Goal: Information Seeking & Learning: Learn about a topic

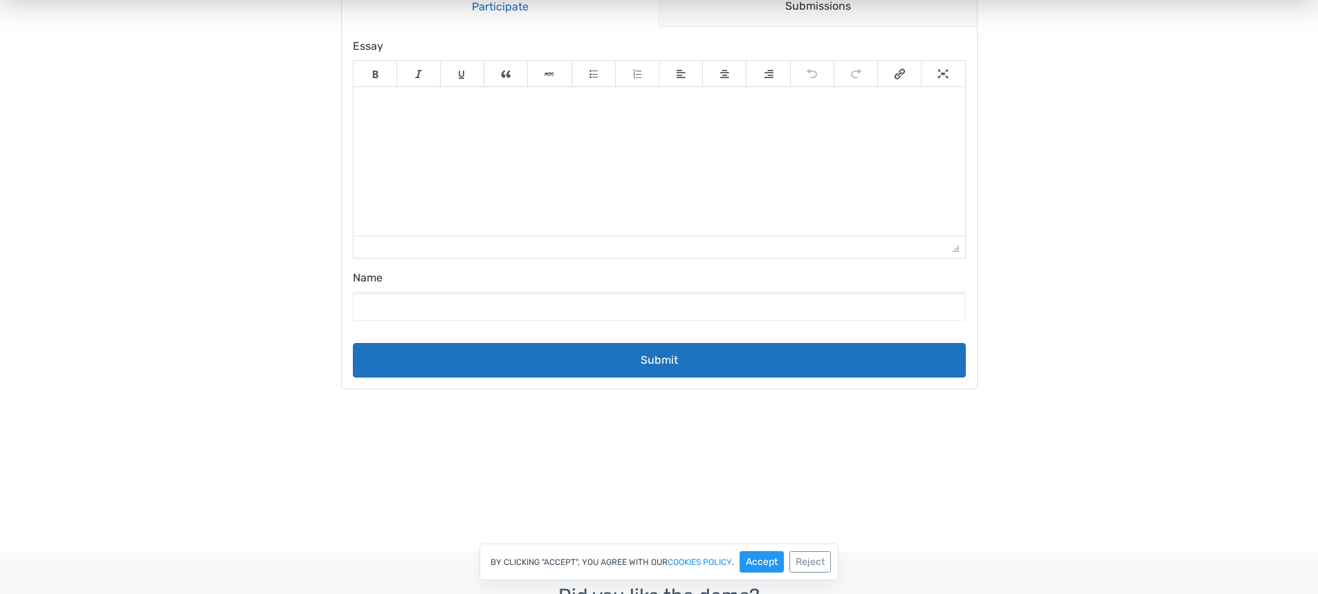
click at [623, 126] on html at bounding box center [659, 106] width 612 height 39
click at [686, 314] on input "Name" at bounding box center [659, 306] width 613 height 29
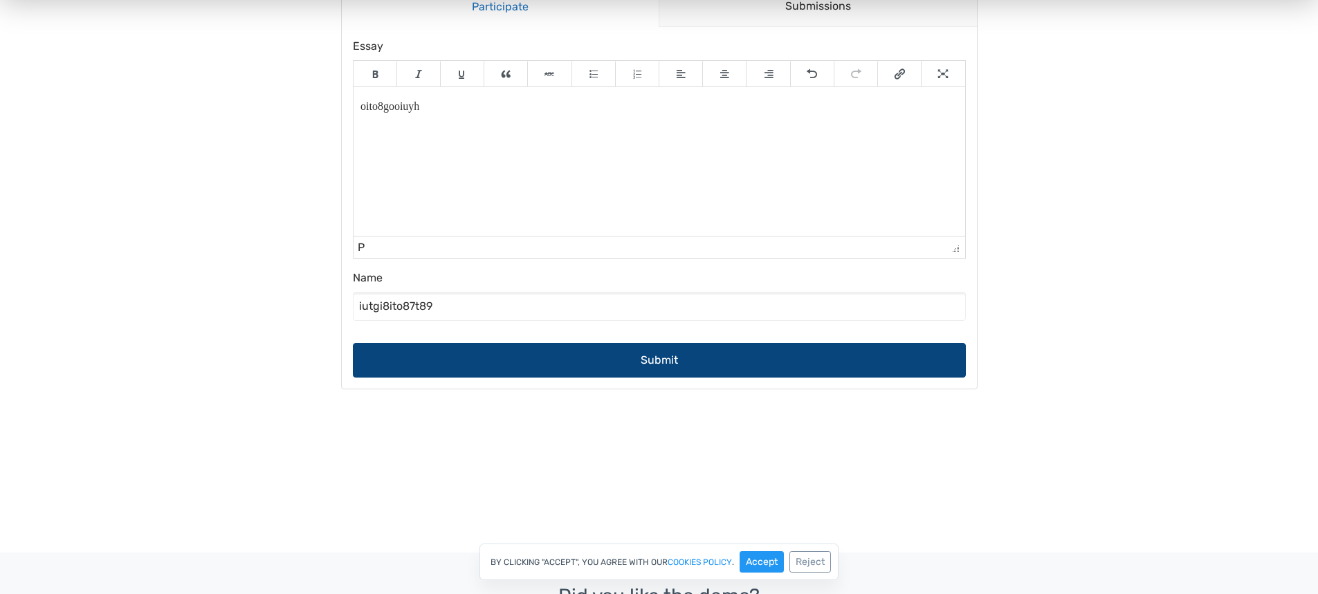
type input "iutgi8ito87t89"
click at [688, 367] on button "Submit" at bounding box center [659, 360] width 613 height 35
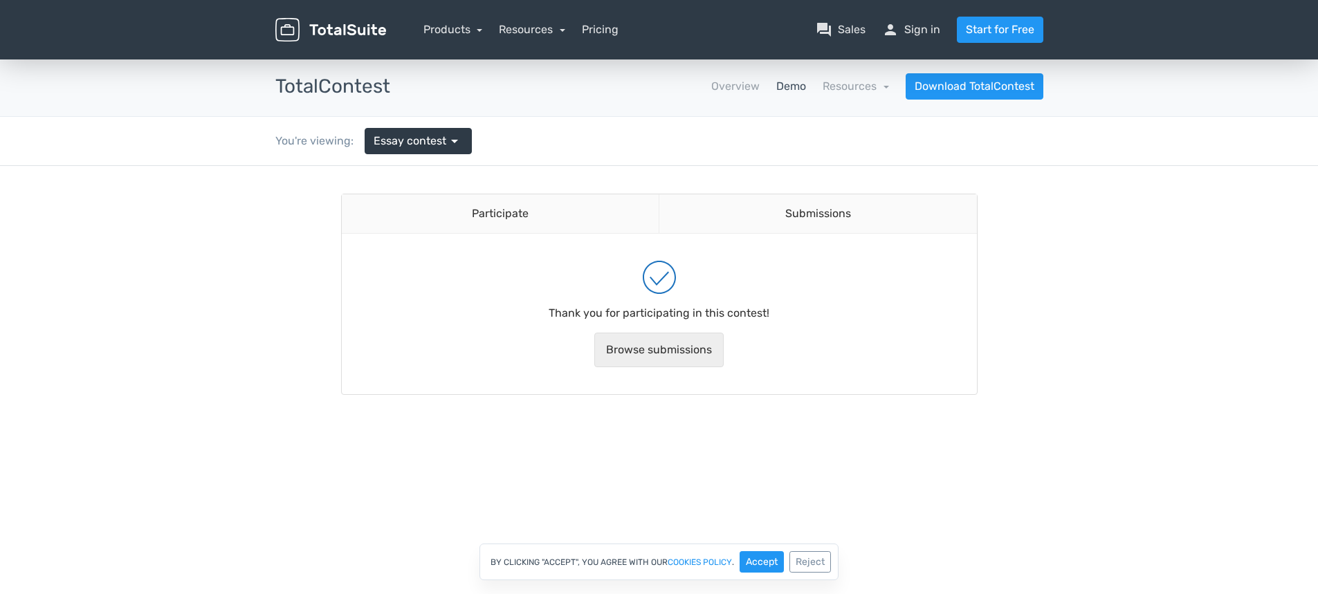
click at [673, 352] on link "Browse submissions" at bounding box center [658, 350] width 129 height 35
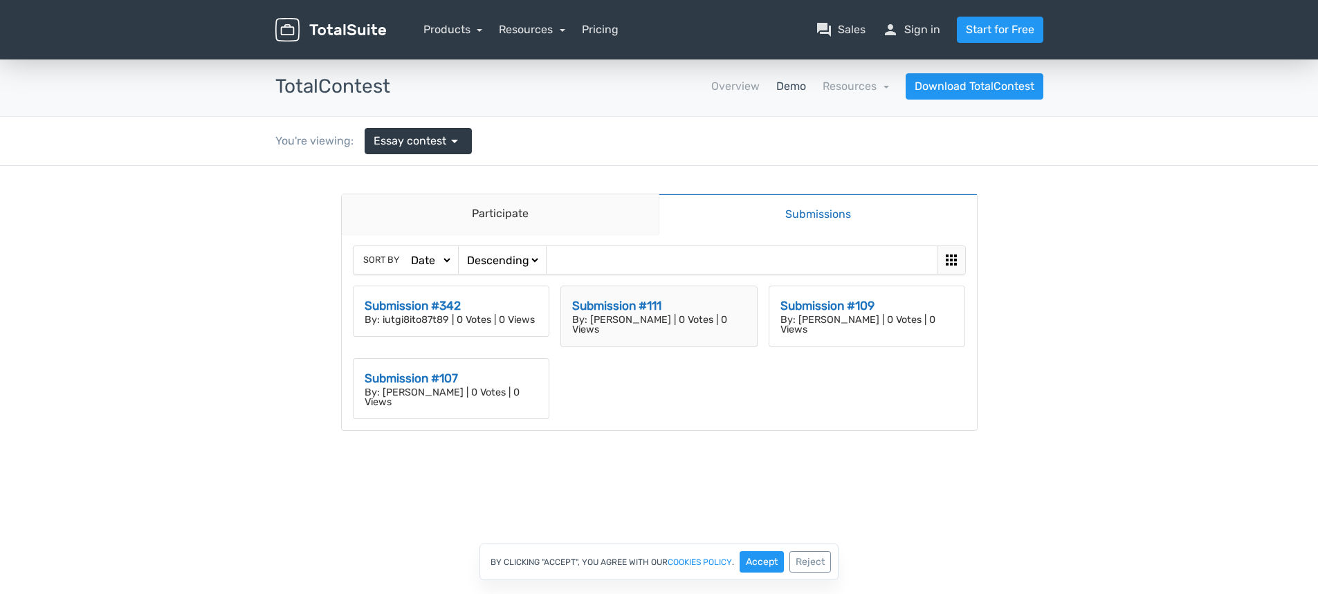
click at [663, 304] on h3 "Submission #111" at bounding box center [659, 306] width 174 height 18
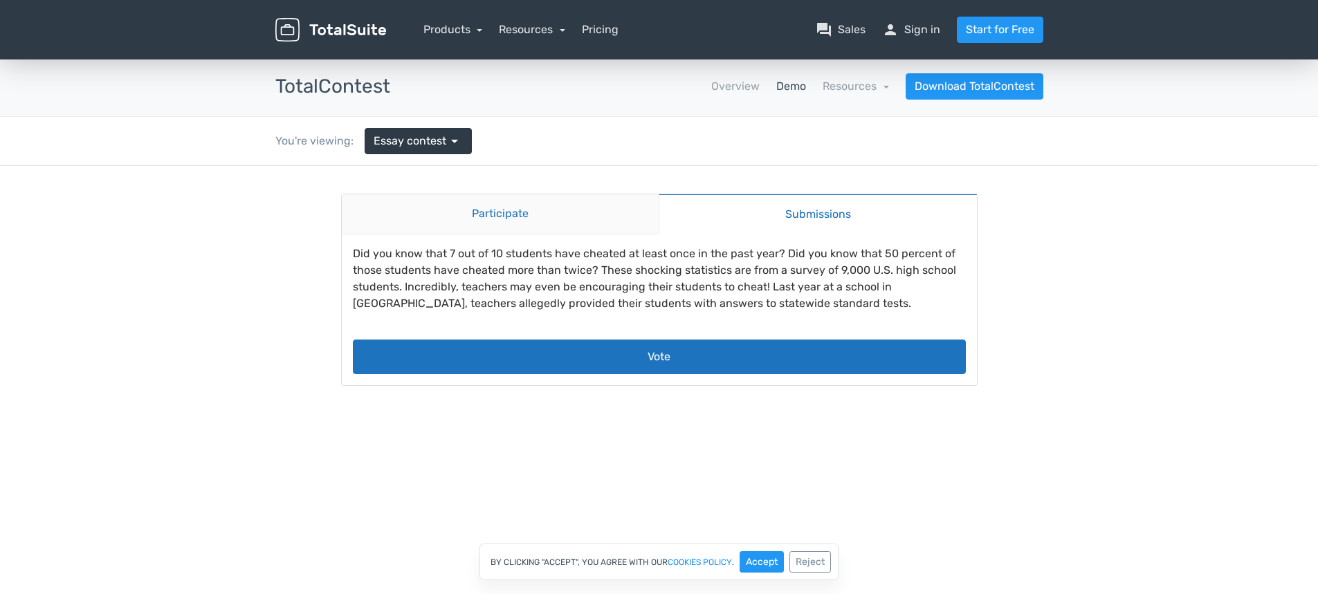
click at [511, 218] on link "Participate" at bounding box center [501, 214] width 318 height 40
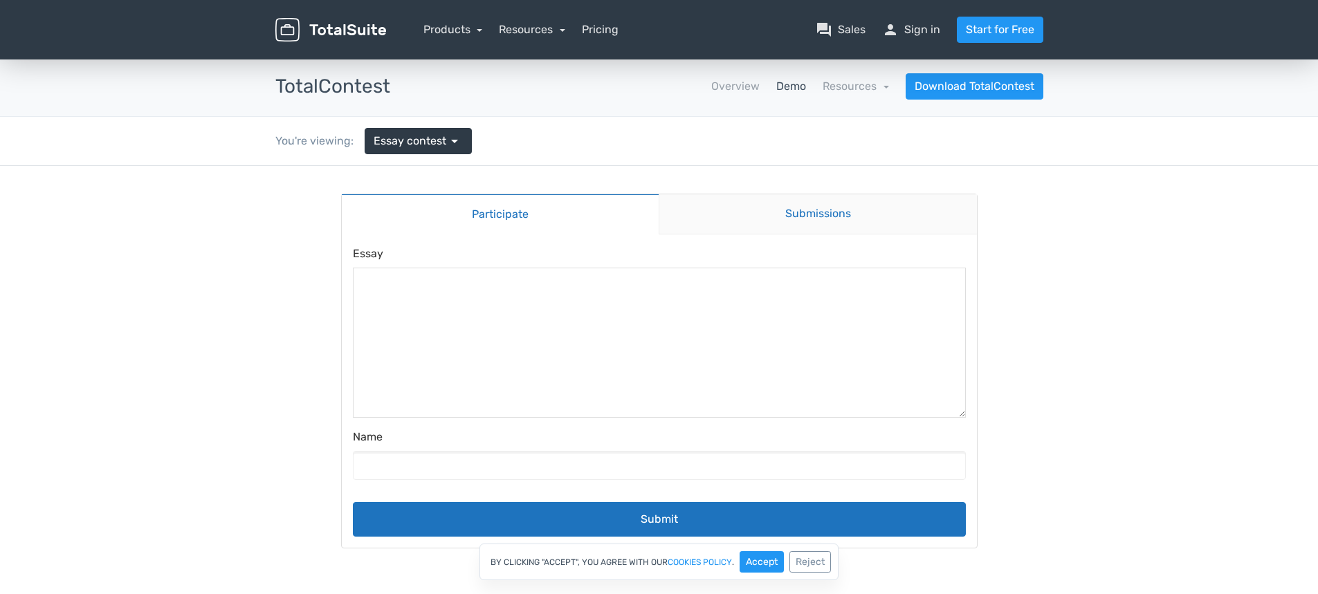
click at [791, 210] on link "Submissions" at bounding box center [818, 214] width 318 height 40
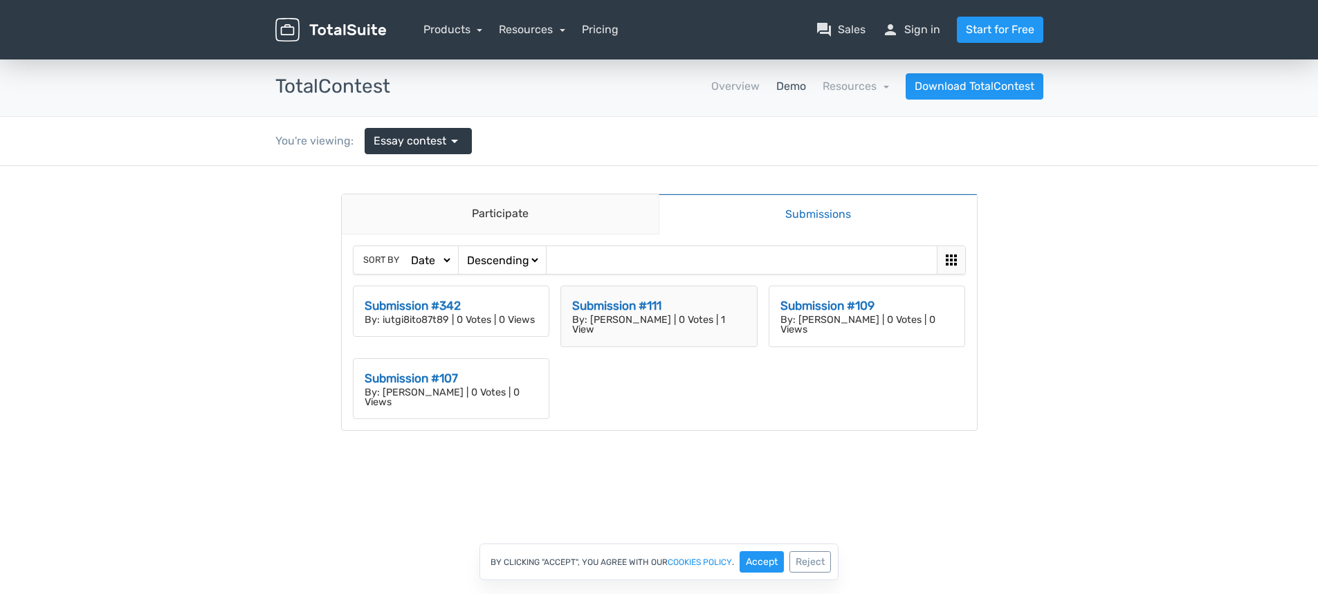
click at [649, 311] on h3 "Submission #111" at bounding box center [659, 306] width 174 height 18
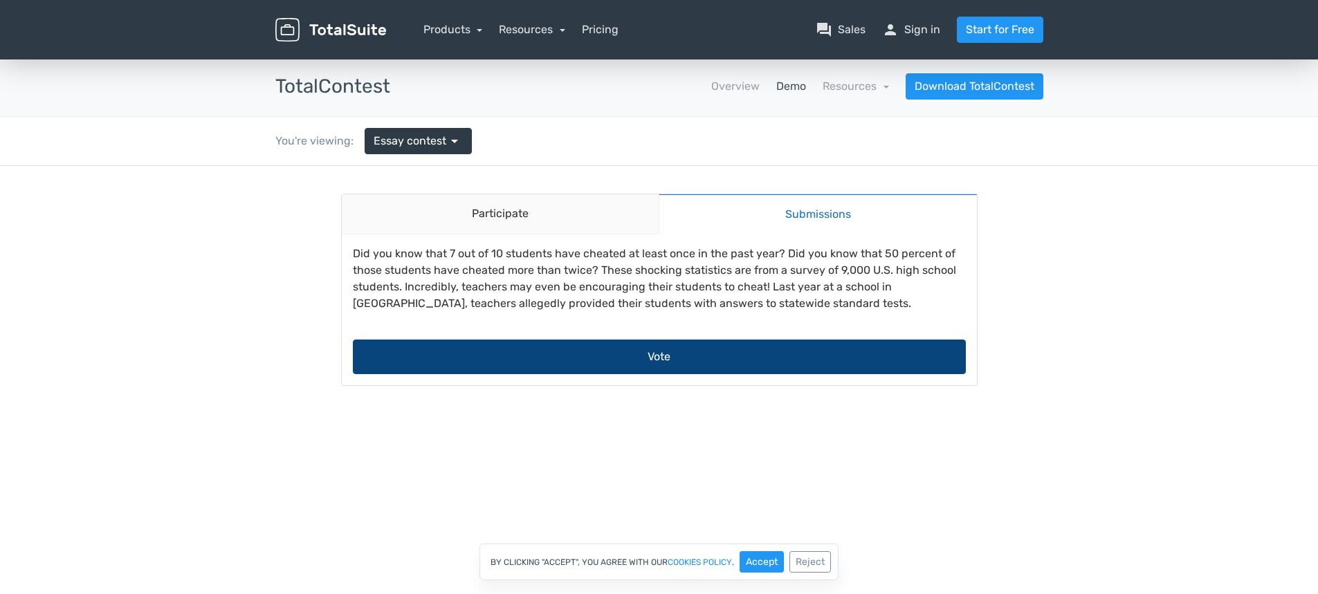
click at [663, 360] on button "Vote" at bounding box center [659, 357] width 613 height 35
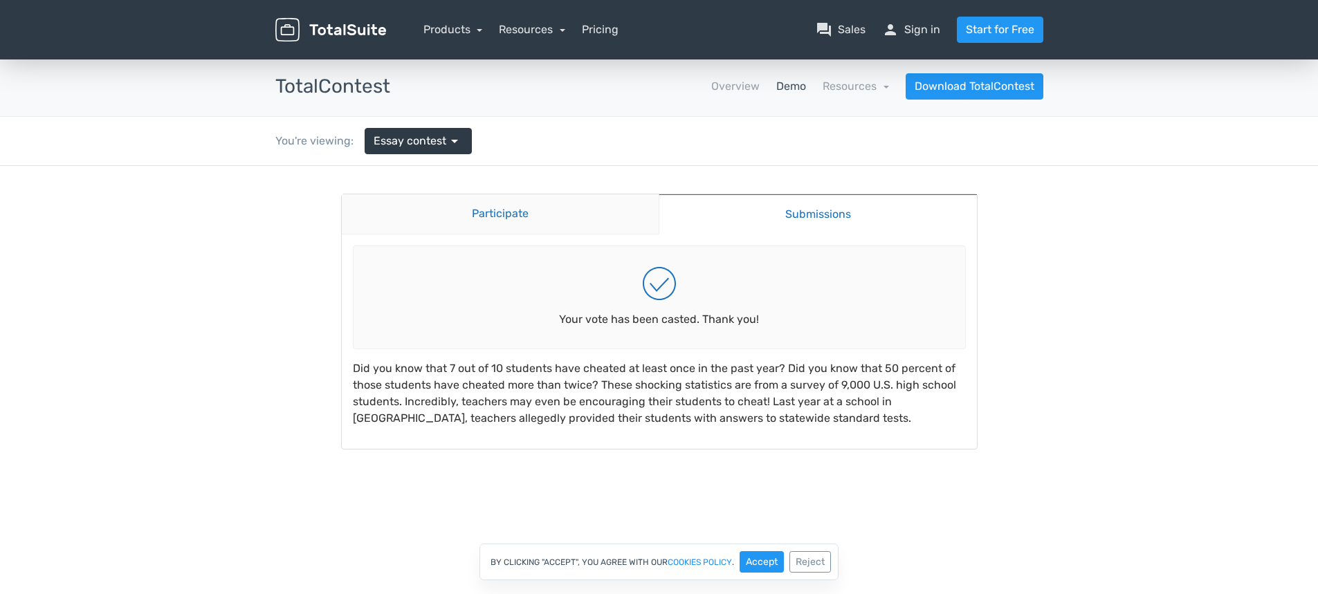
click at [578, 213] on link "Participate" at bounding box center [501, 214] width 318 height 40
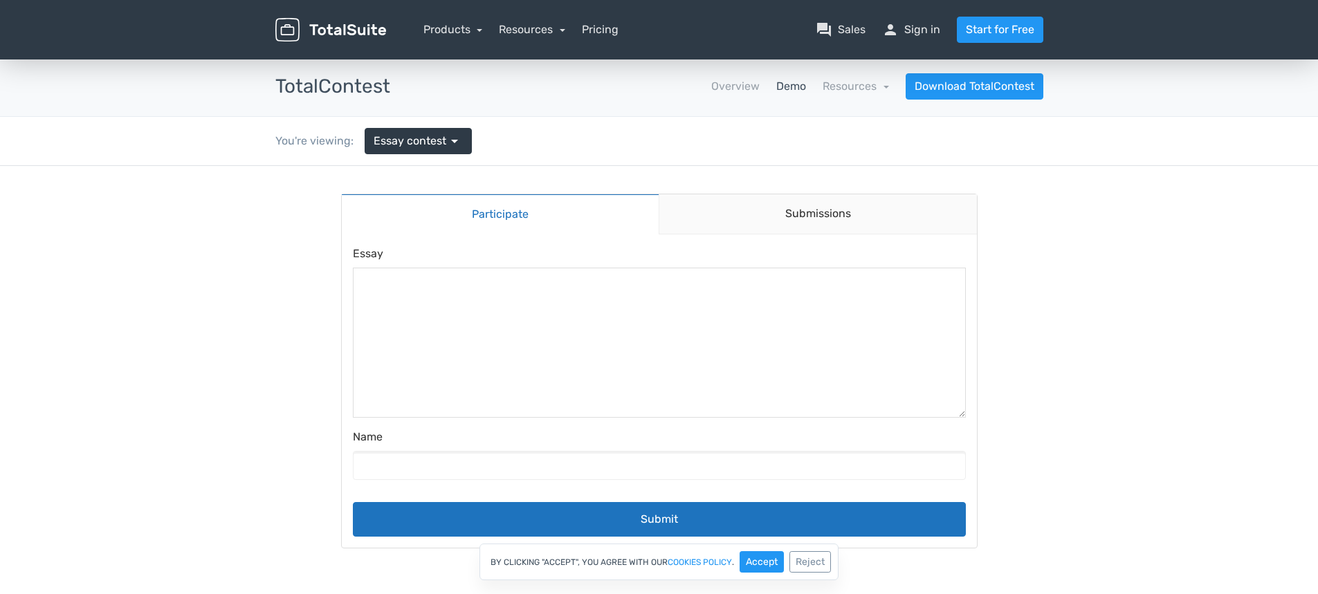
click at [797, 89] on link "Demo" at bounding box center [791, 86] width 30 height 17
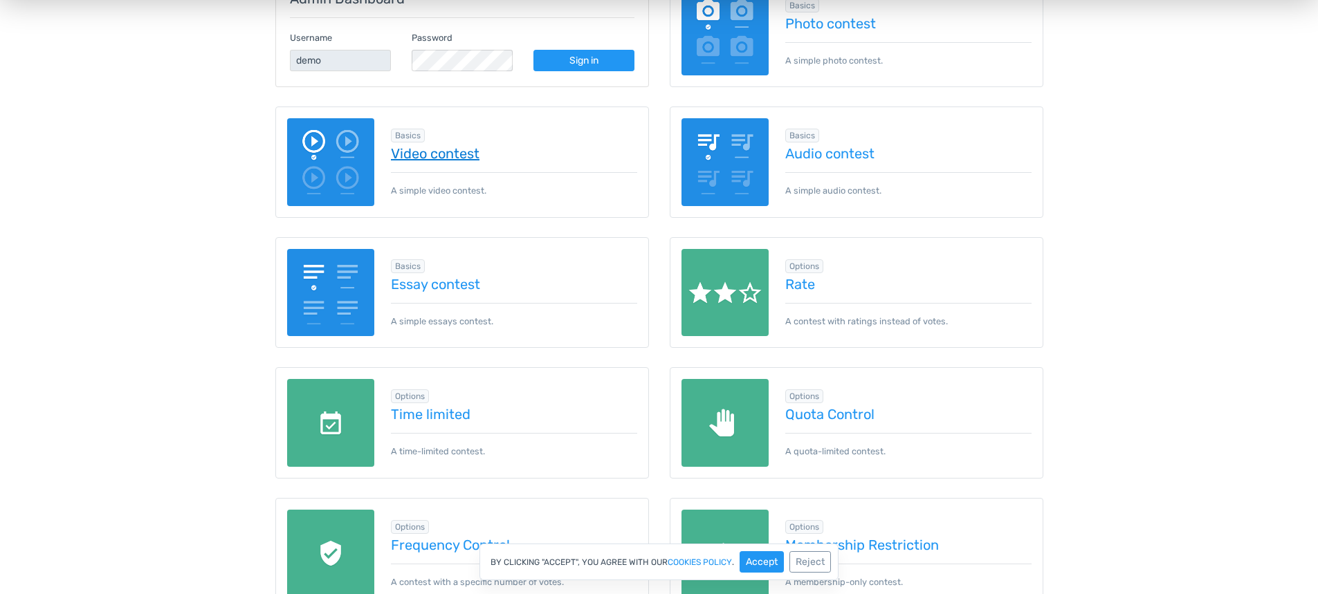
scroll to position [346, 0]
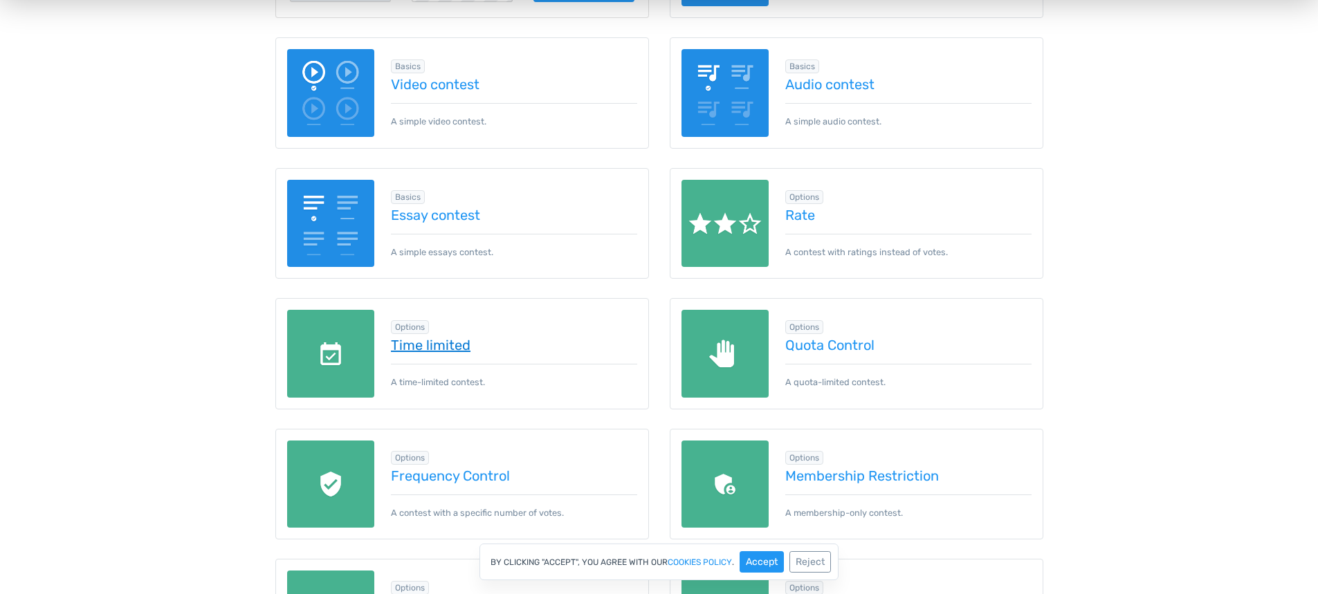
click at [439, 345] on link "Time limited" at bounding box center [514, 345] width 246 height 15
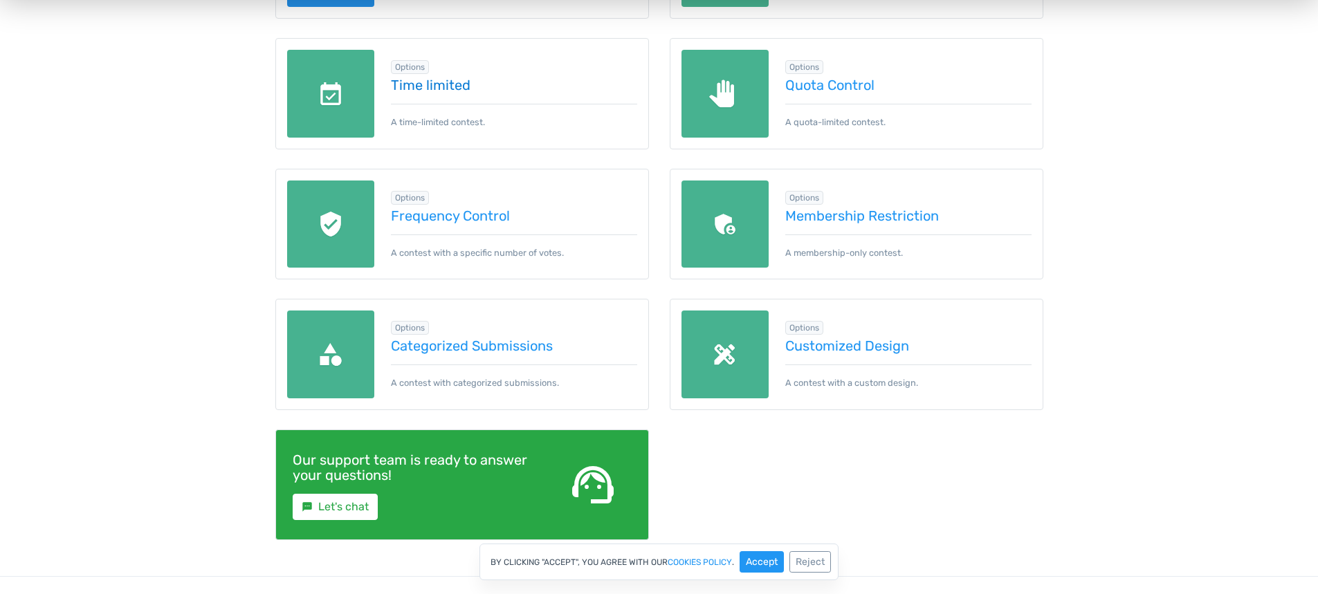
scroll to position [623, 0]
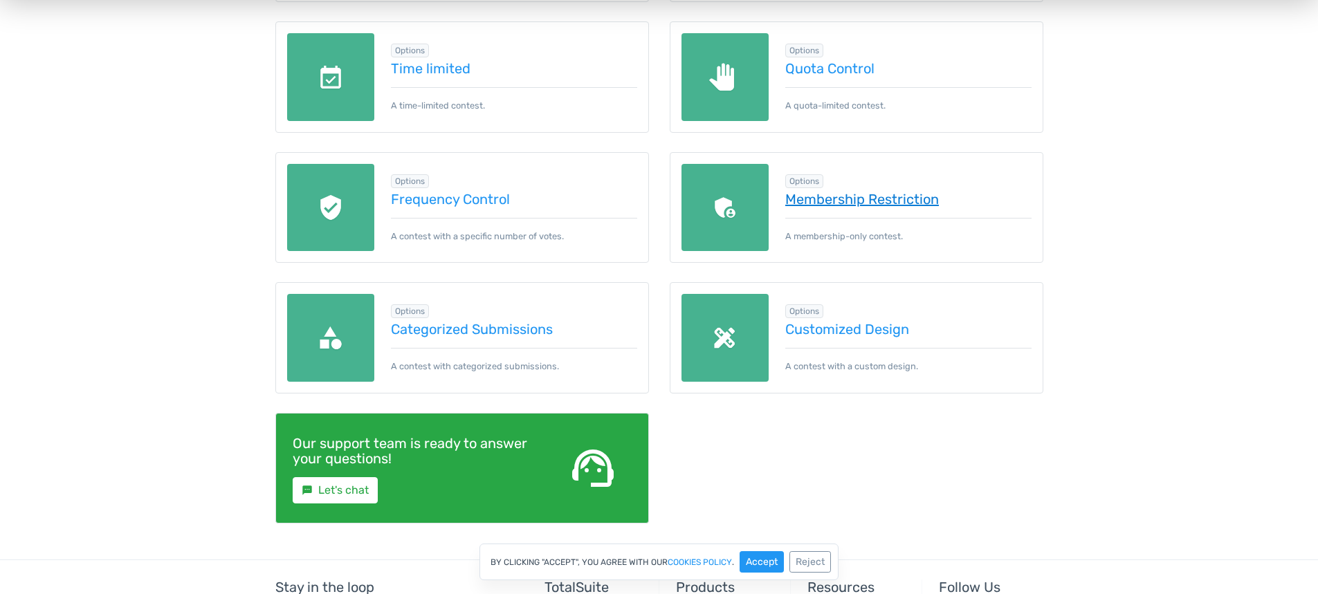
click at [847, 192] on link "Membership Restriction" at bounding box center [908, 199] width 246 height 15
click at [513, 331] on link "Categorized Submissions" at bounding box center [514, 329] width 246 height 15
click at [840, 68] on link "Quota Control" at bounding box center [908, 68] width 246 height 15
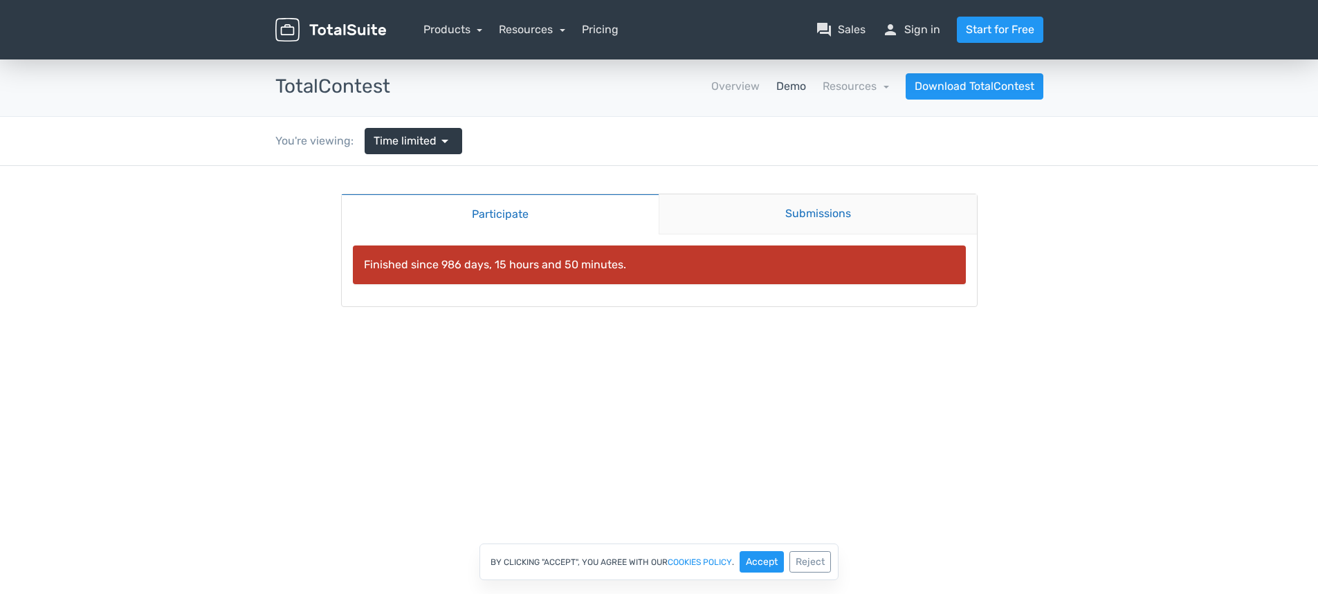
click at [801, 208] on link "Submissions" at bounding box center [818, 214] width 318 height 40
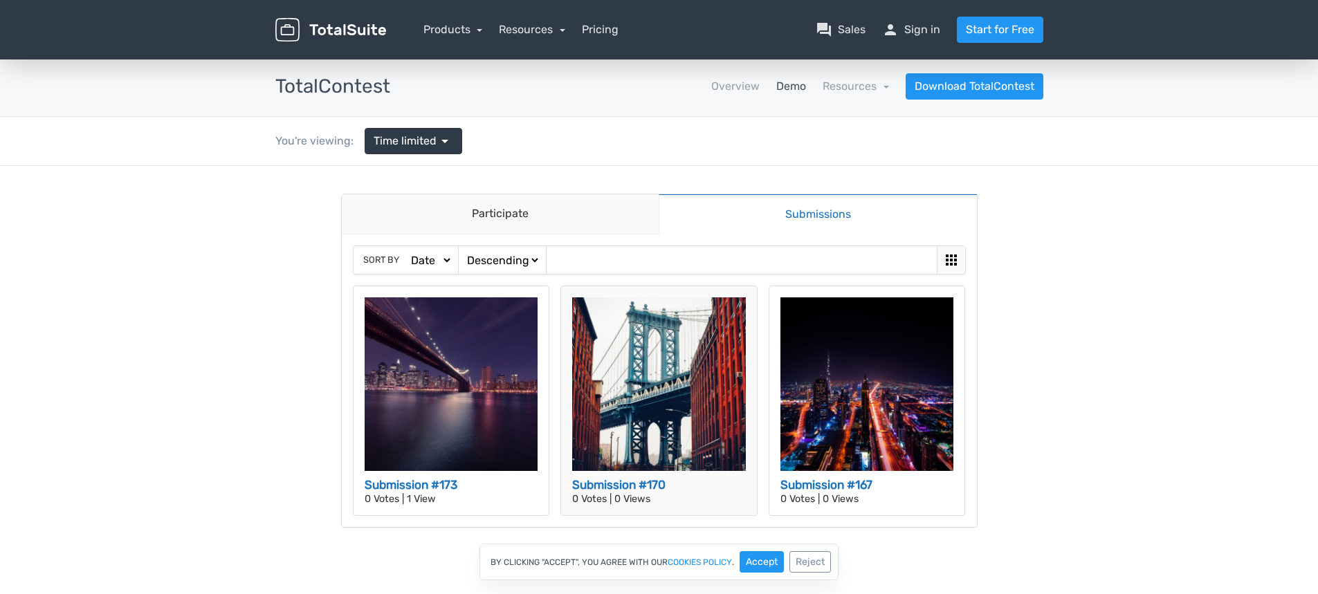
click at [627, 480] on h3 "Submission #170" at bounding box center [659, 486] width 174 height 18
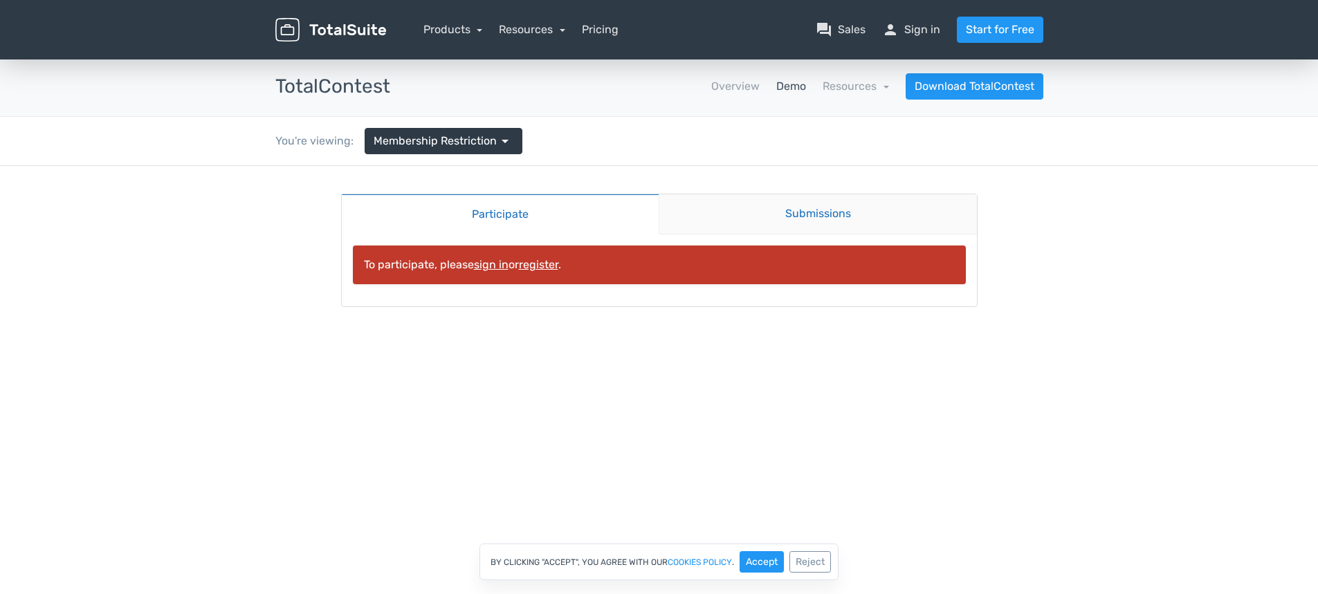
click at [798, 217] on link "Submissions" at bounding box center [818, 214] width 318 height 40
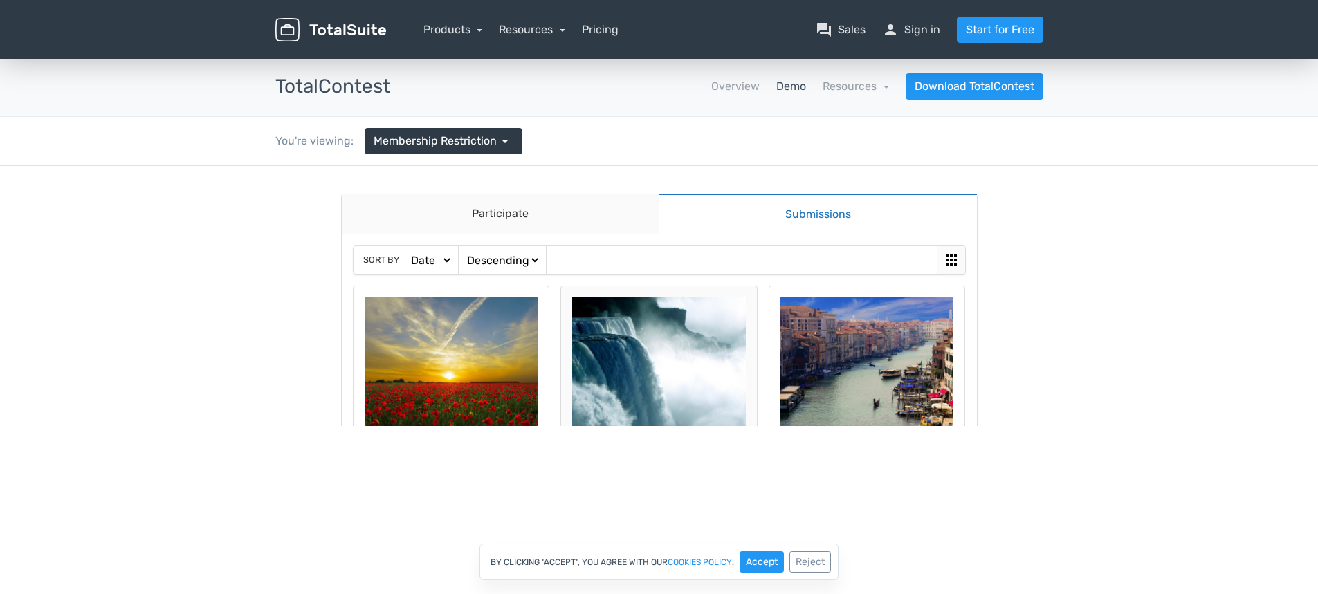
click at [634, 347] on img at bounding box center [659, 384] width 174 height 174
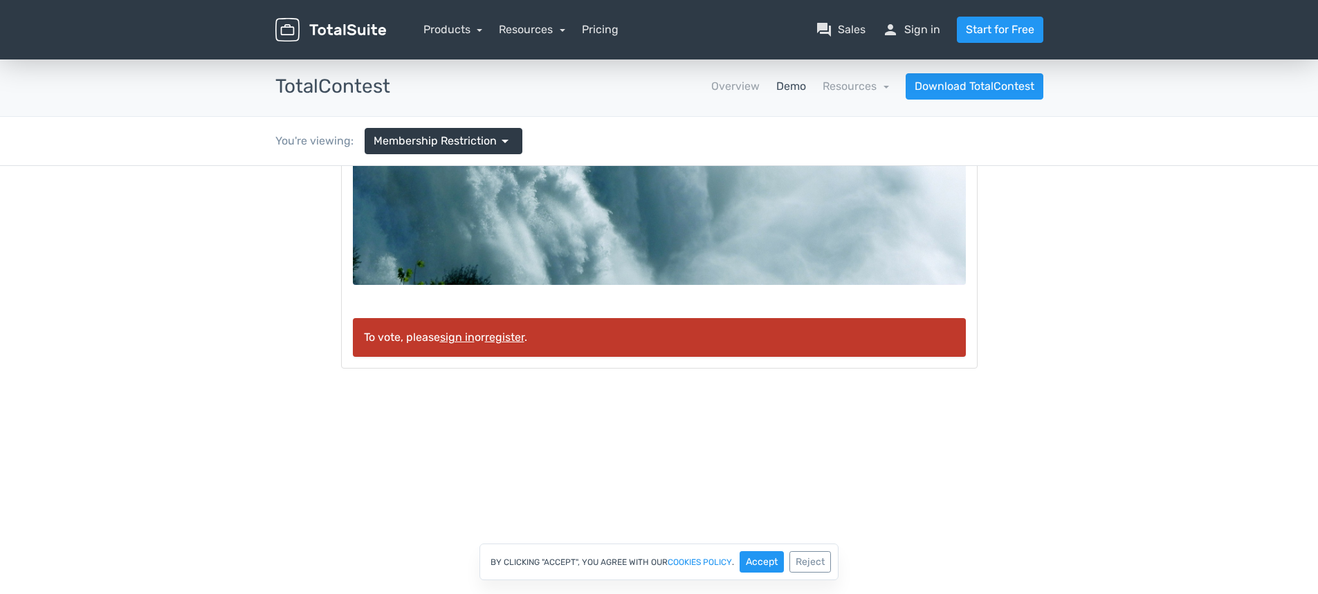
scroll to position [427, 0]
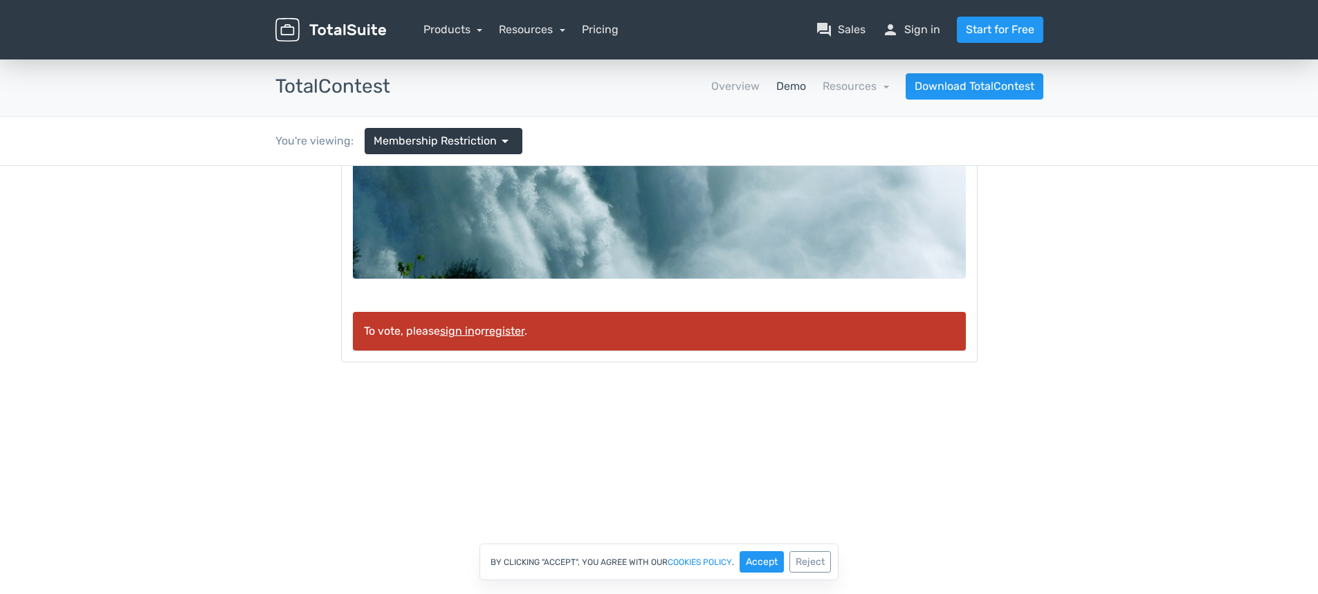
click at [459, 326] on link "sign in" at bounding box center [457, 330] width 35 height 13
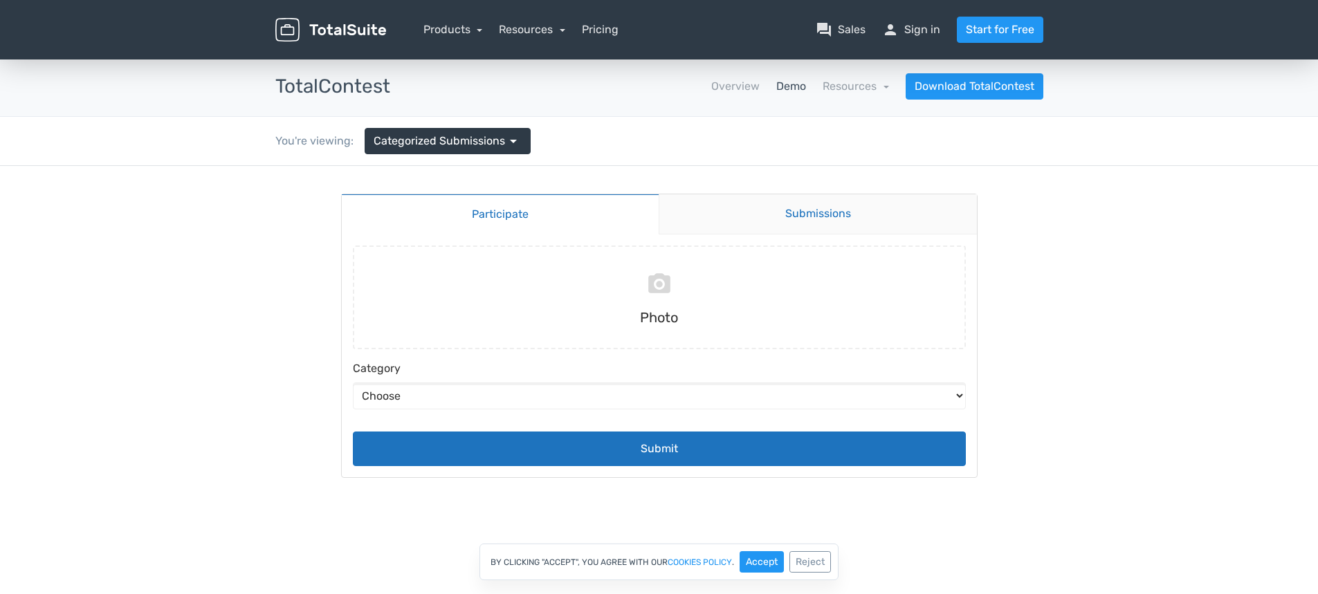
click at [787, 212] on link "Submissions" at bounding box center [818, 214] width 318 height 40
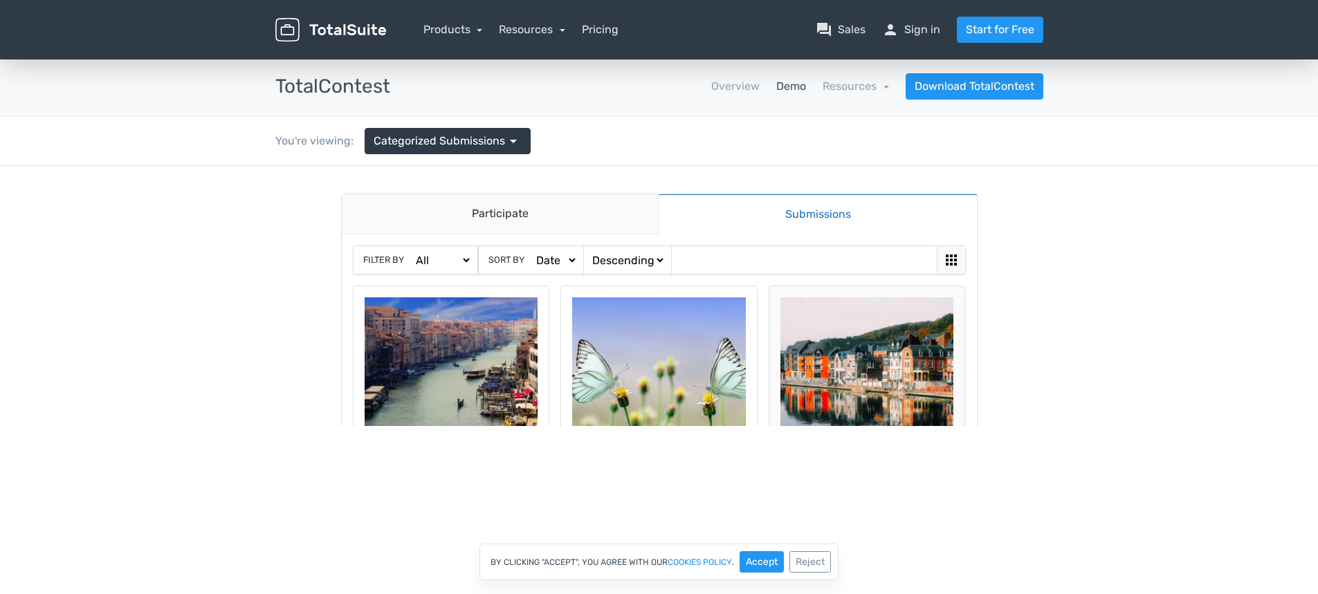
click at [885, 390] on img at bounding box center [867, 384] width 174 height 174
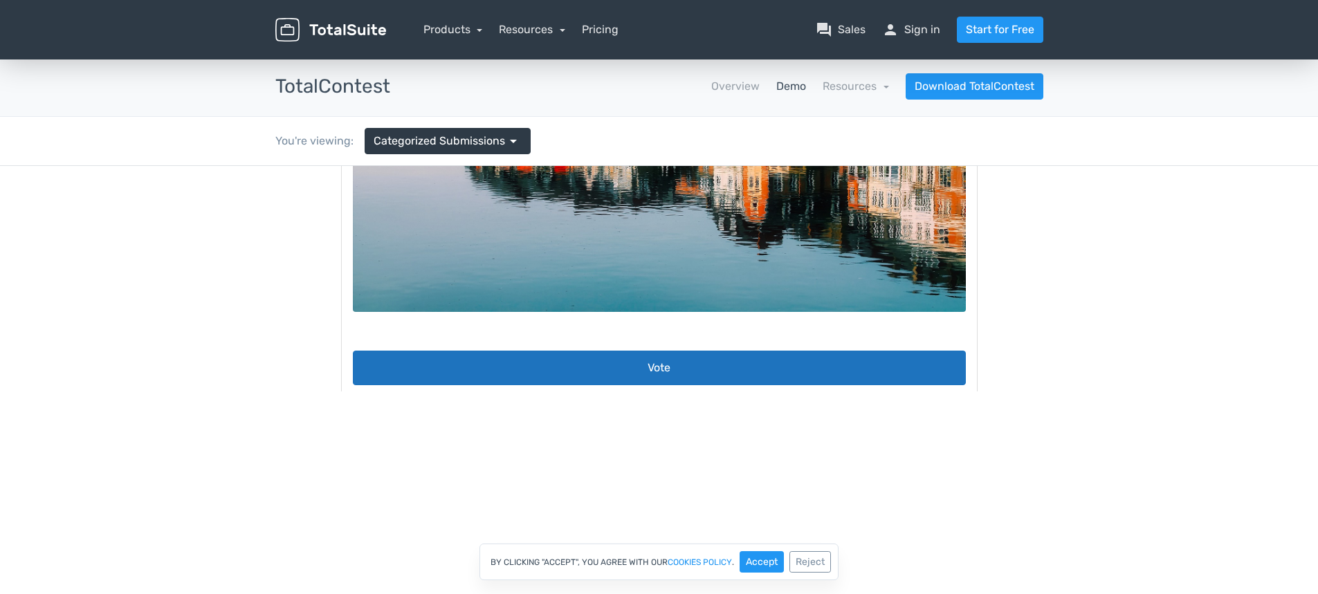
scroll to position [346, 0]
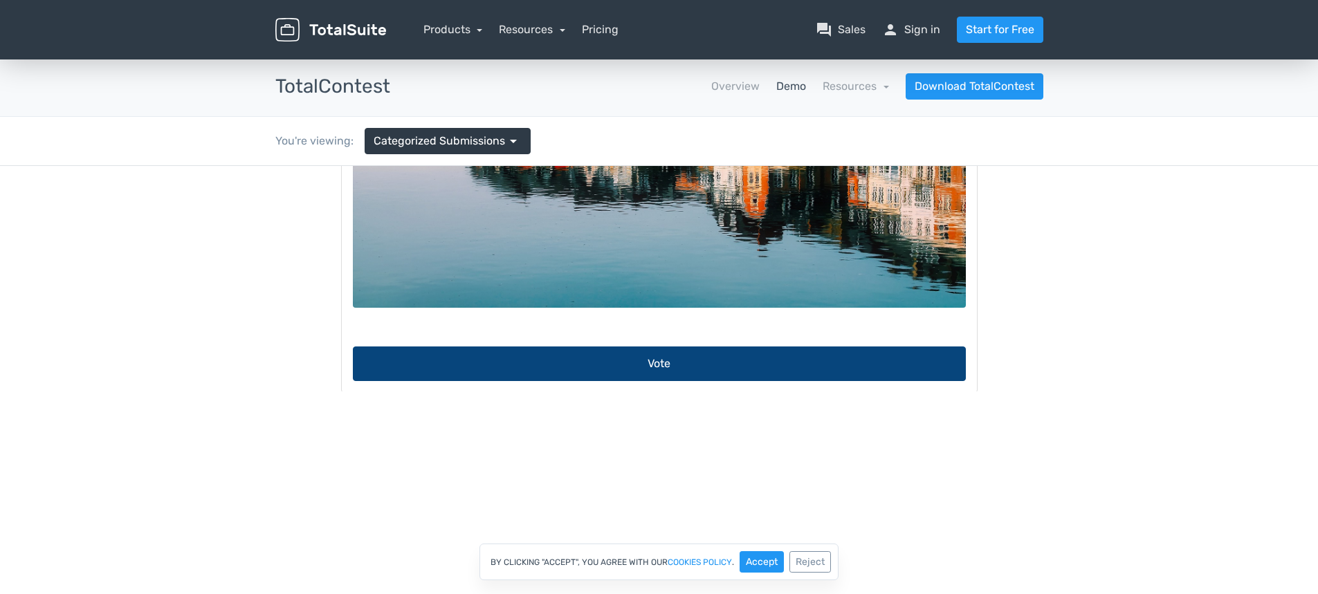
click at [643, 349] on button "Vote" at bounding box center [659, 364] width 613 height 35
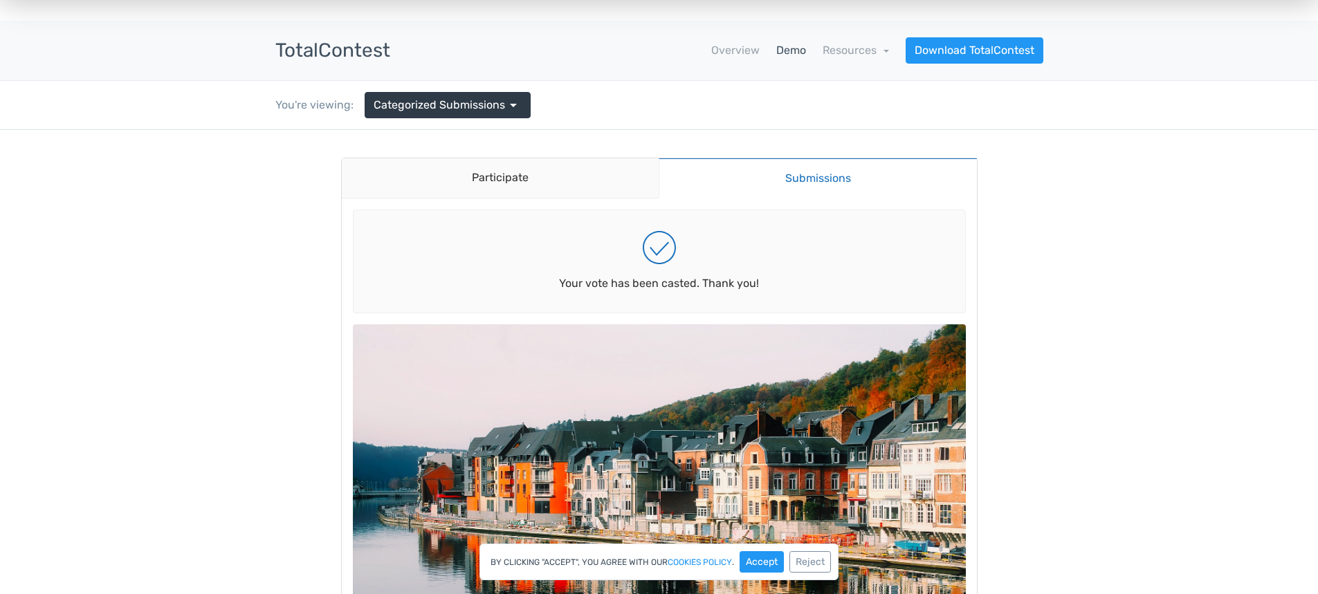
scroll to position [0, 0]
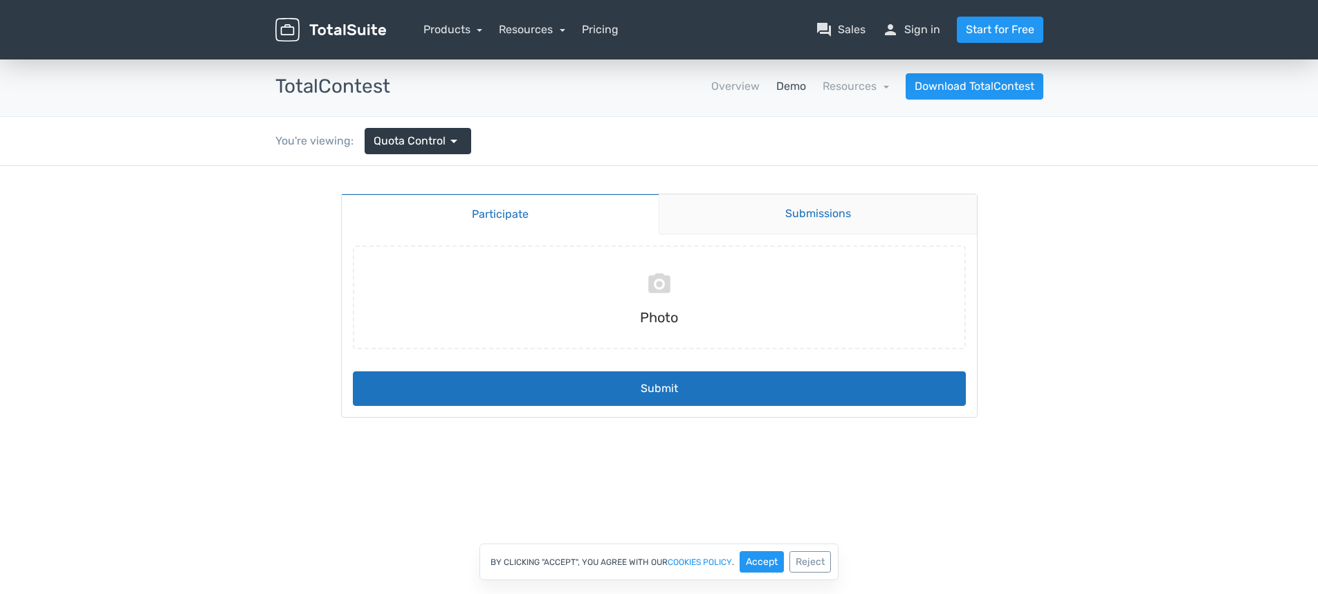
click at [807, 212] on link "Submissions" at bounding box center [818, 214] width 318 height 40
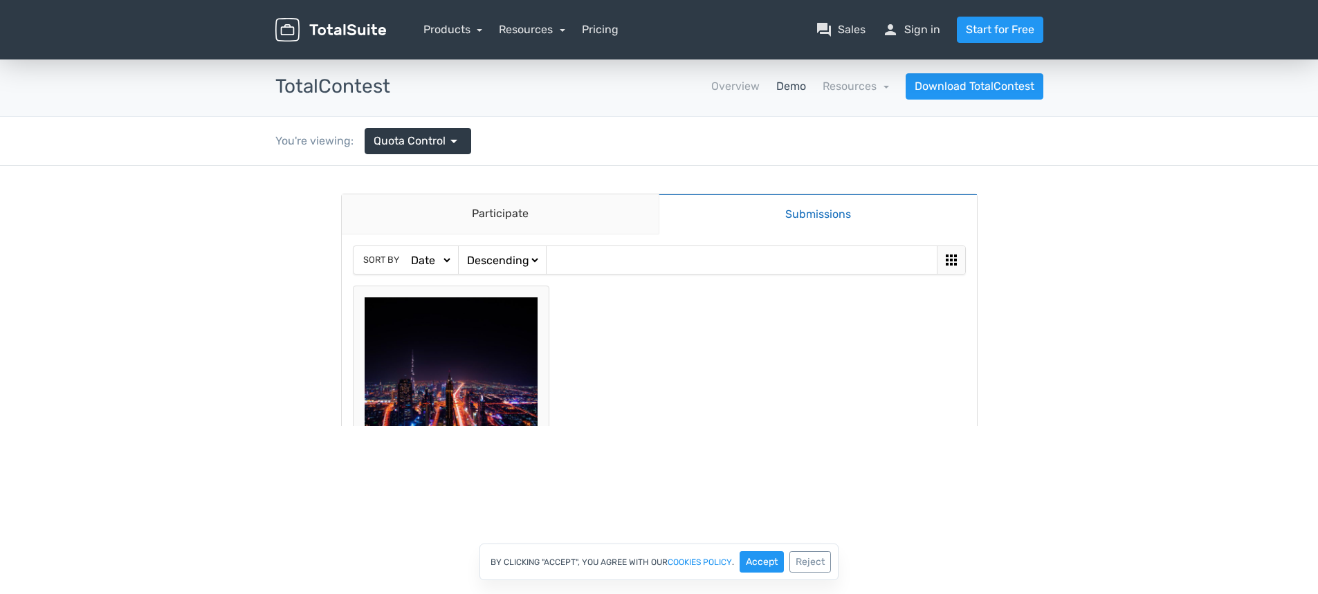
click at [454, 349] on img at bounding box center [452, 384] width 174 height 174
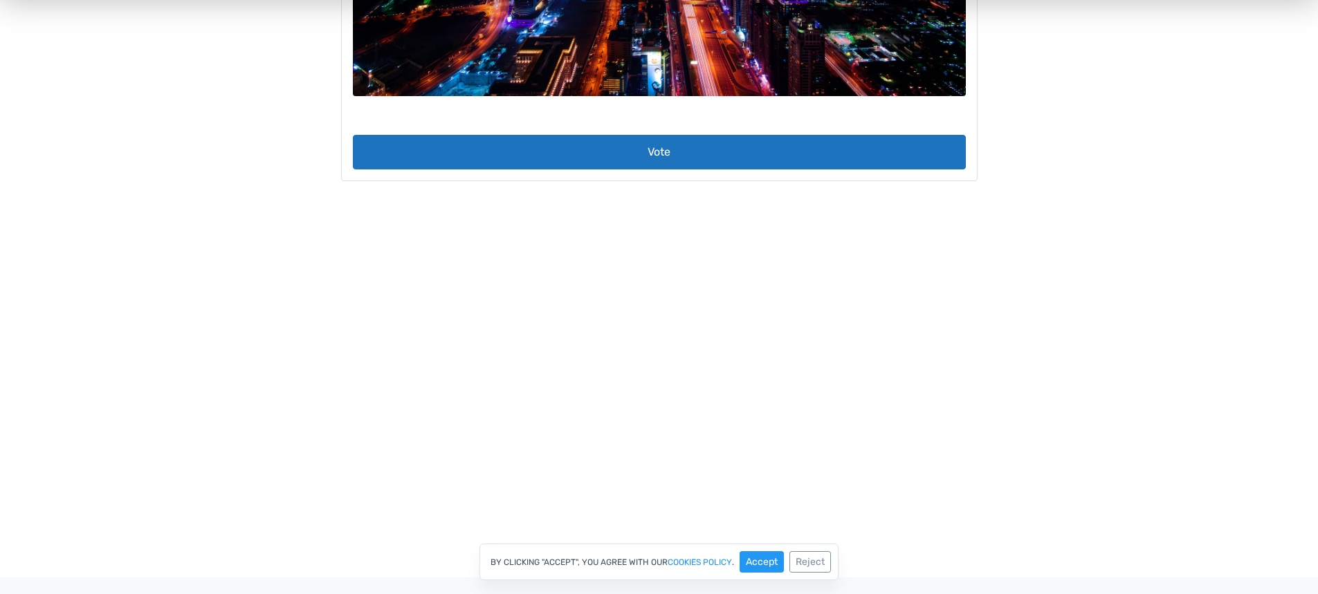
scroll to position [69, 0]
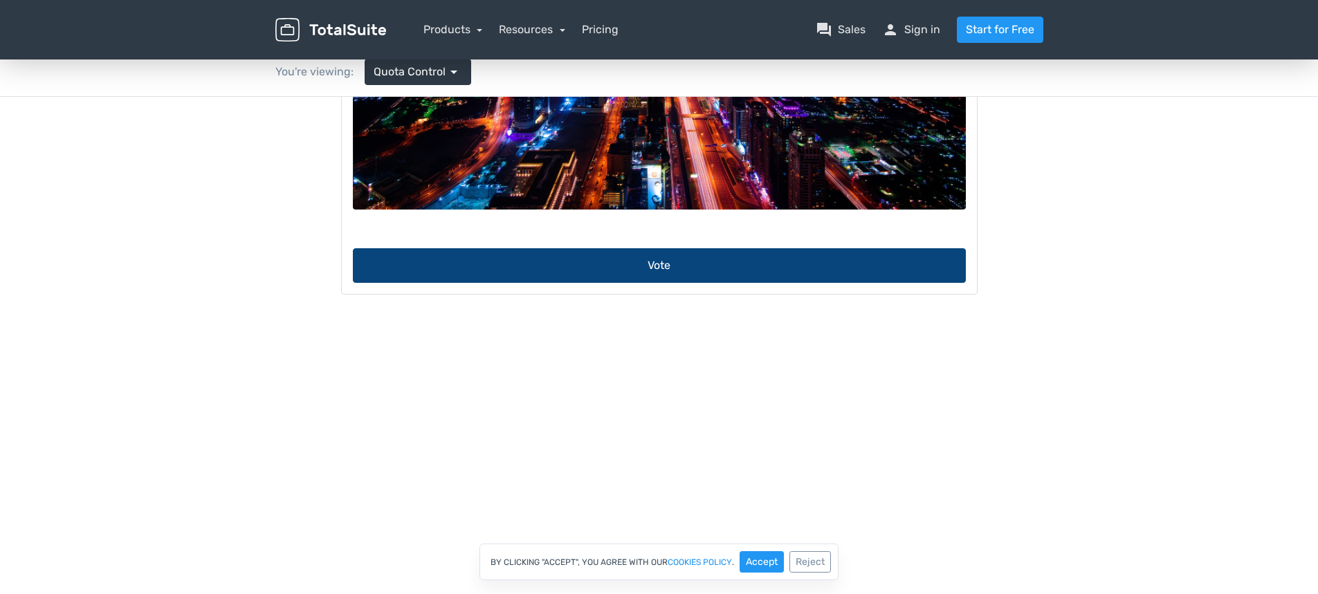
click at [727, 272] on button "Vote" at bounding box center [659, 265] width 613 height 35
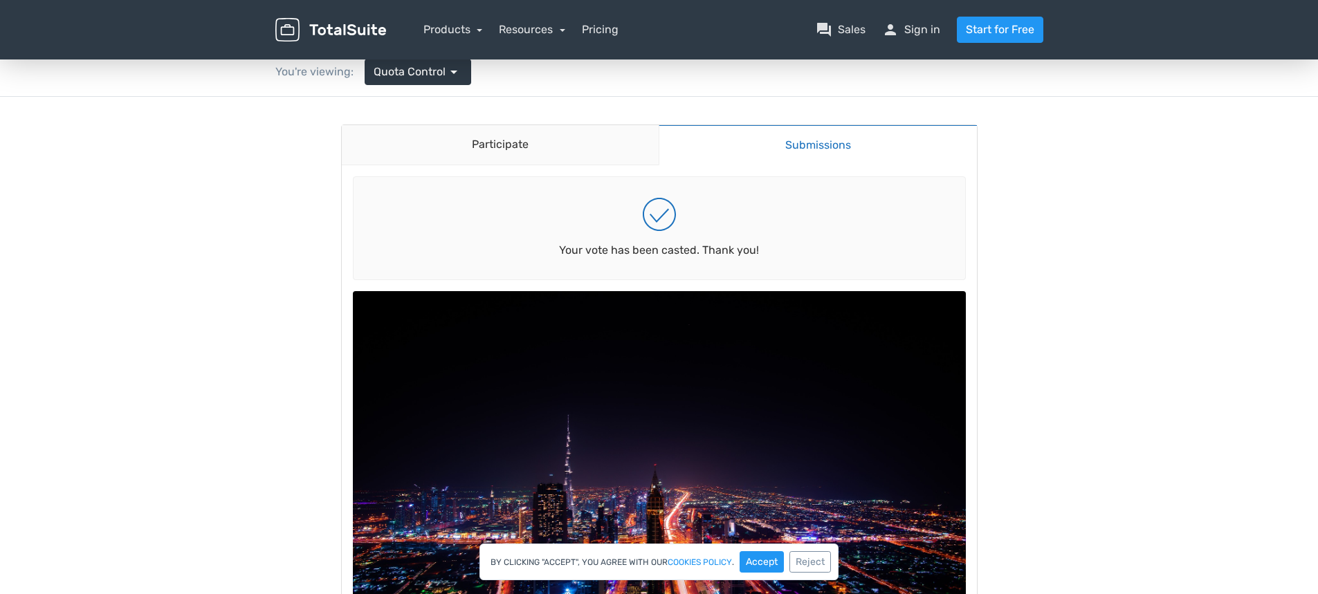
scroll to position [0, 0]
